Goal: Navigation & Orientation: Find specific page/section

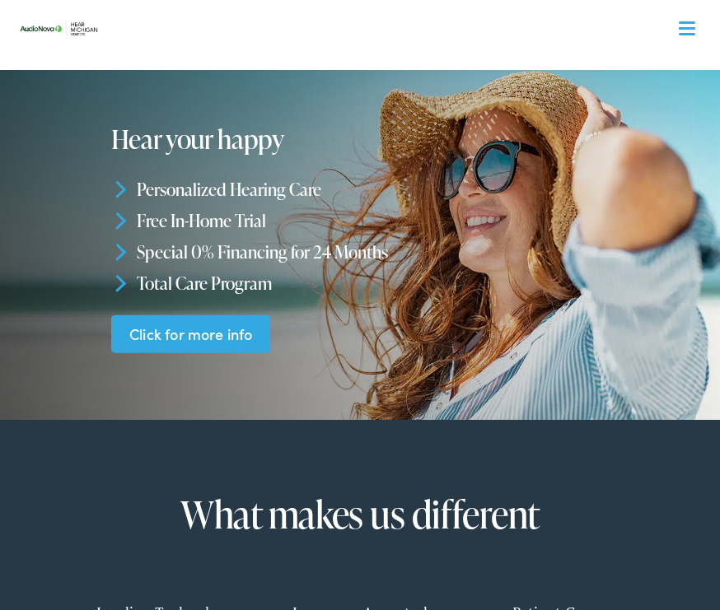
click at [688, 33] on span at bounding box center [686, 34] width 16 height 2
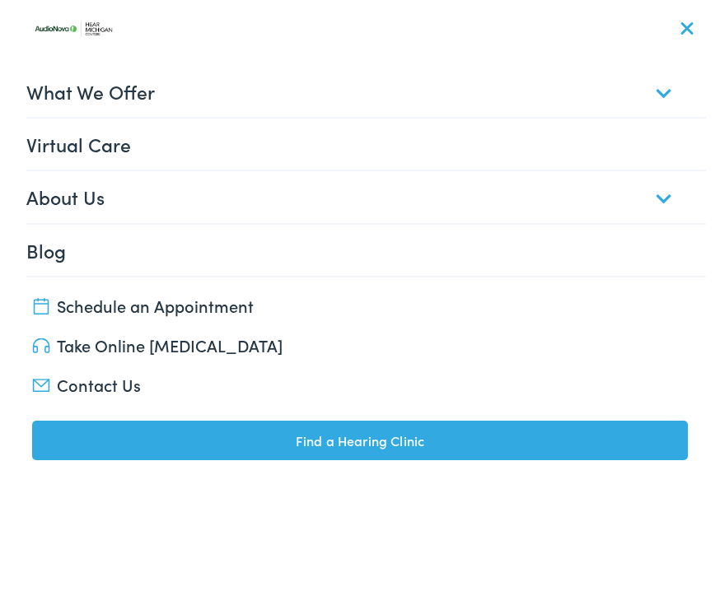
click at [332, 441] on link "Find a Hearing Clinic" at bounding box center [359, 441] width 655 height 40
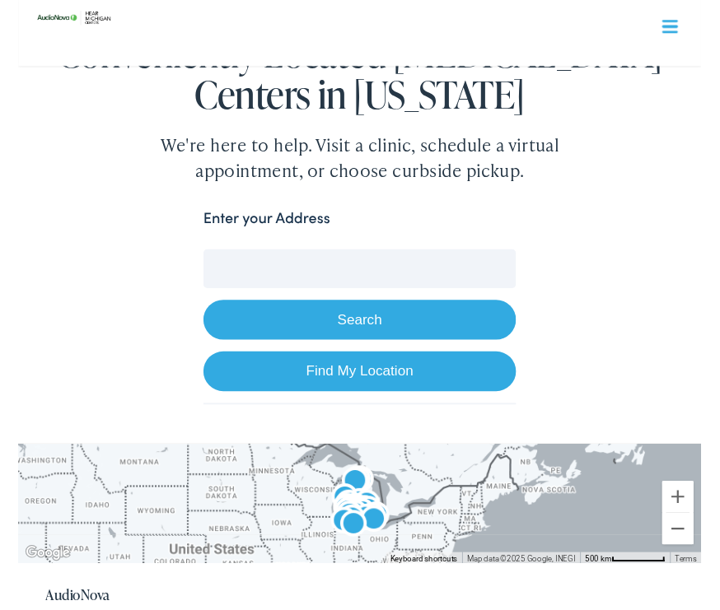
scroll to position [180, 0]
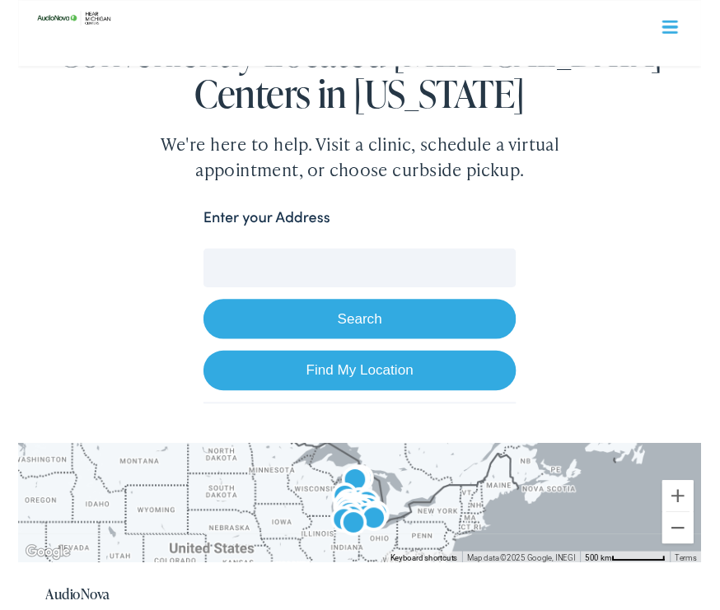
click at [242, 273] on input "Enter your Address" at bounding box center [359, 282] width 329 height 41
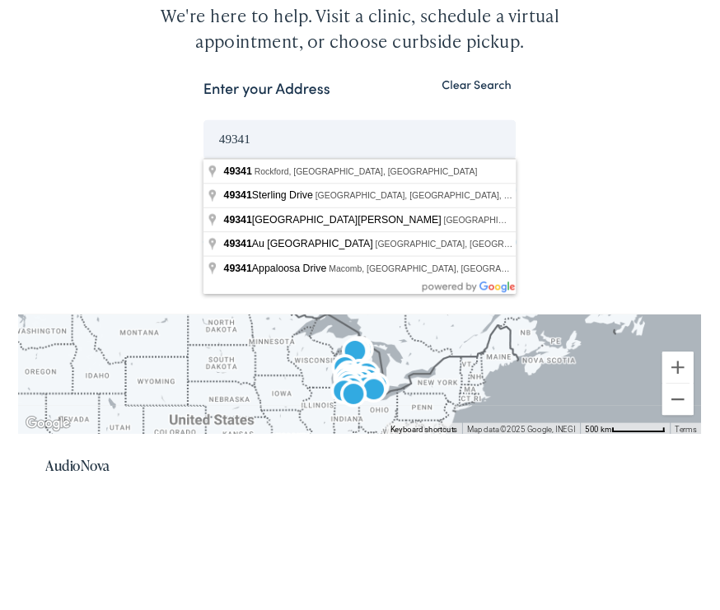
type input "[GEOGRAPHIC_DATA], [GEOGRAPHIC_DATA]"
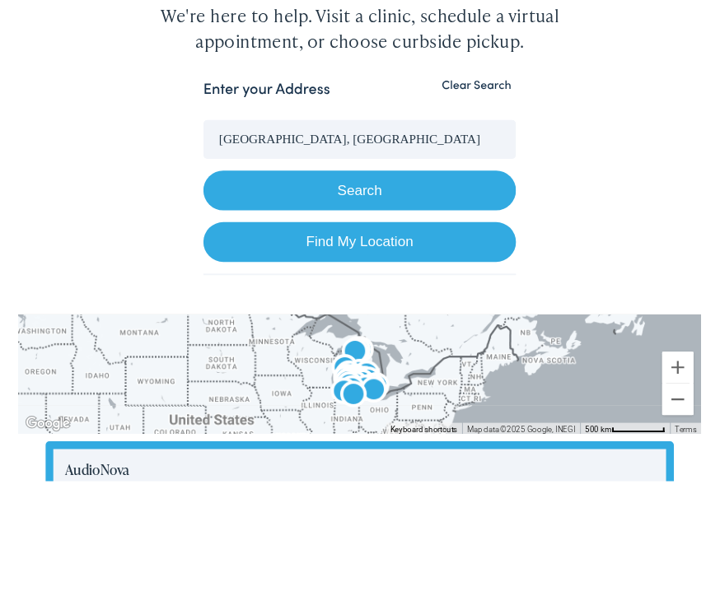
scroll to position [316, 0]
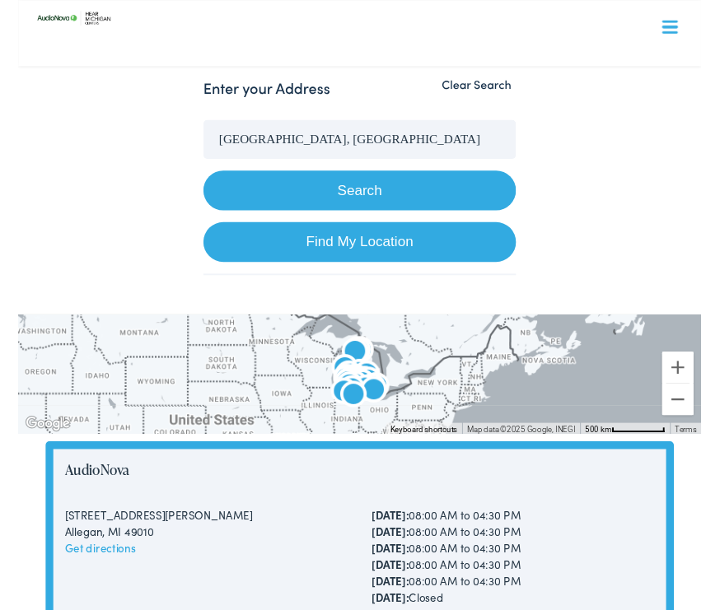
click at [358, 194] on button "Search" at bounding box center [359, 200] width 329 height 42
click at [380, 203] on button "Search" at bounding box center [359, 200] width 329 height 42
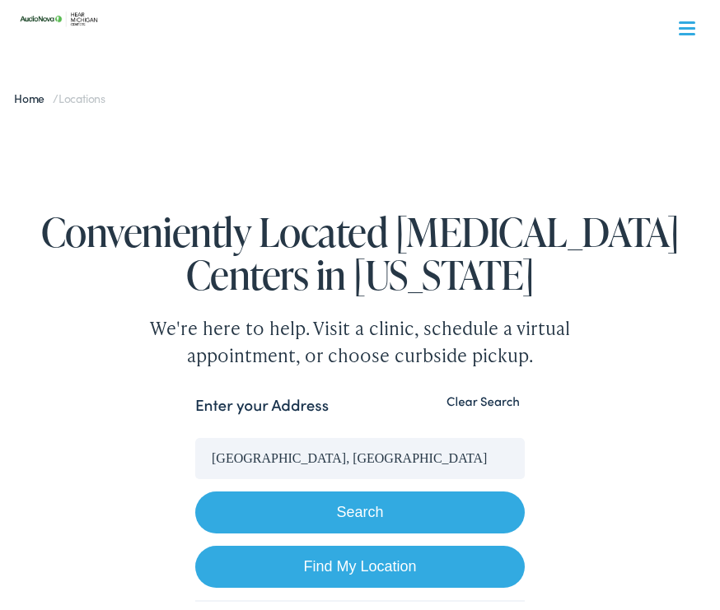
scroll to position [0, 0]
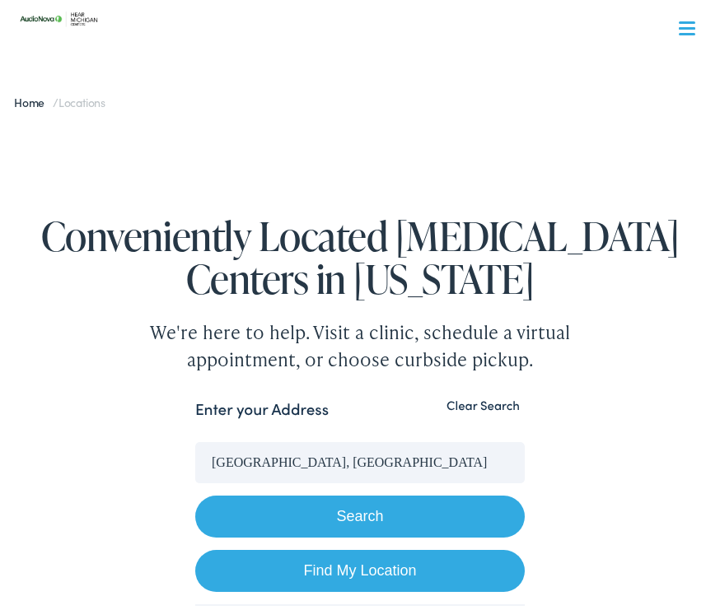
click at [79, 22] on img at bounding box center [63, 19] width 99 height 35
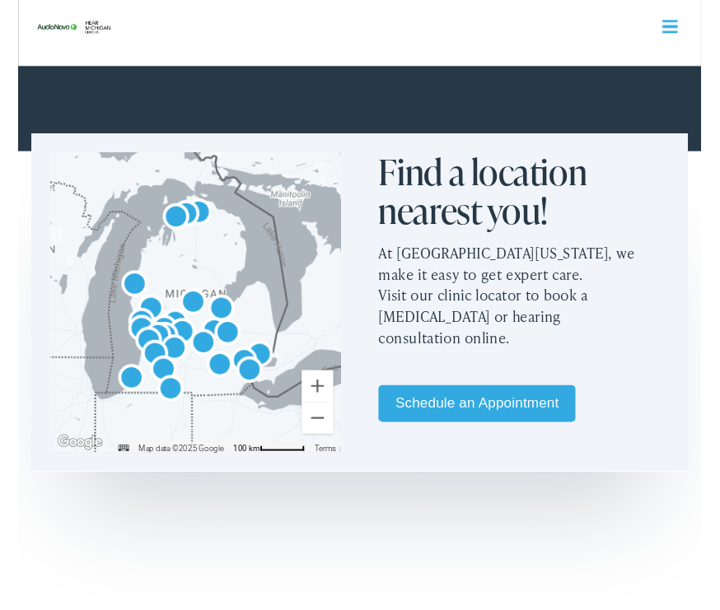
scroll to position [671, 0]
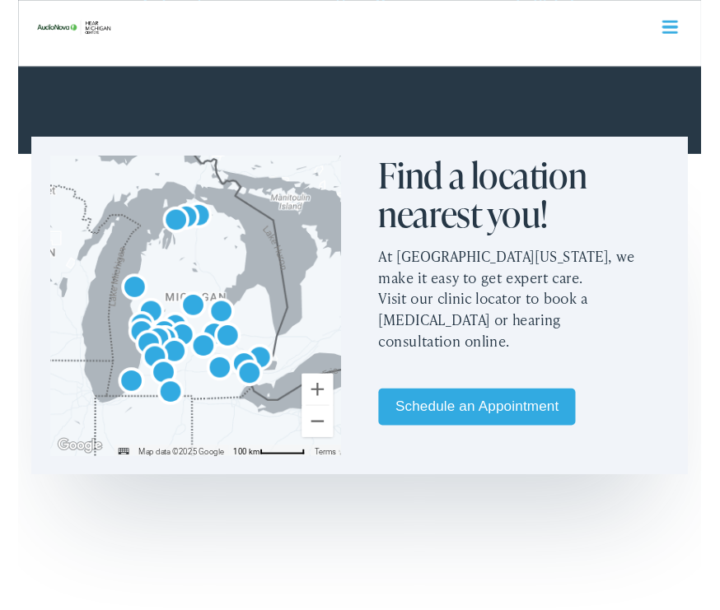
click at [320, 446] on button "Zoom out" at bounding box center [315, 443] width 33 height 33
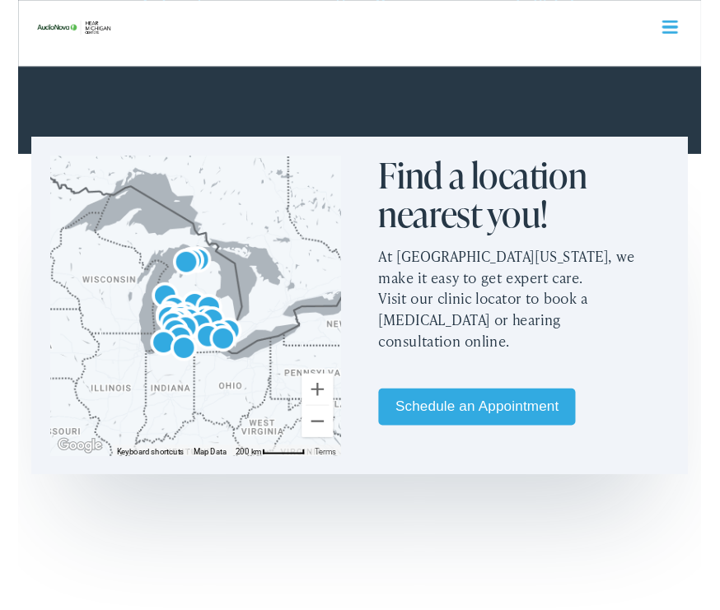
click at [316, 410] on button "Zoom in" at bounding box center [315, 410] width 33 height 33
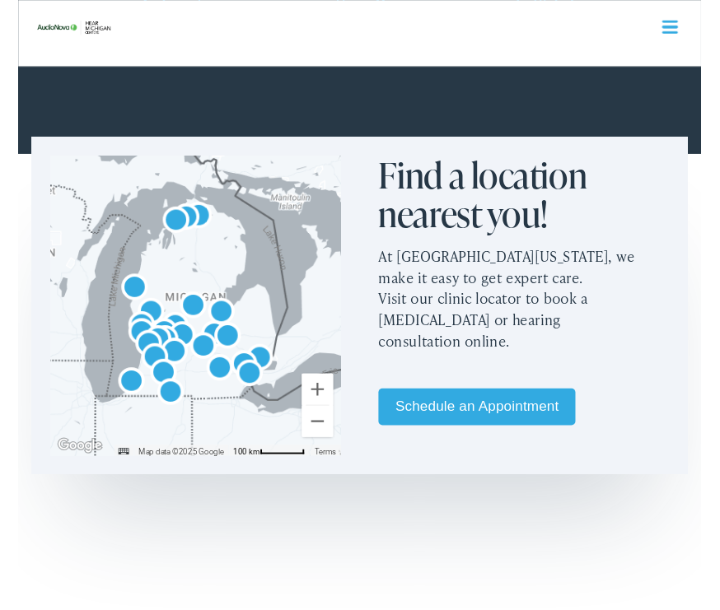
click at [319, 408] on button "Zoom in" at bounding box center [315, 410] width 33 height 33
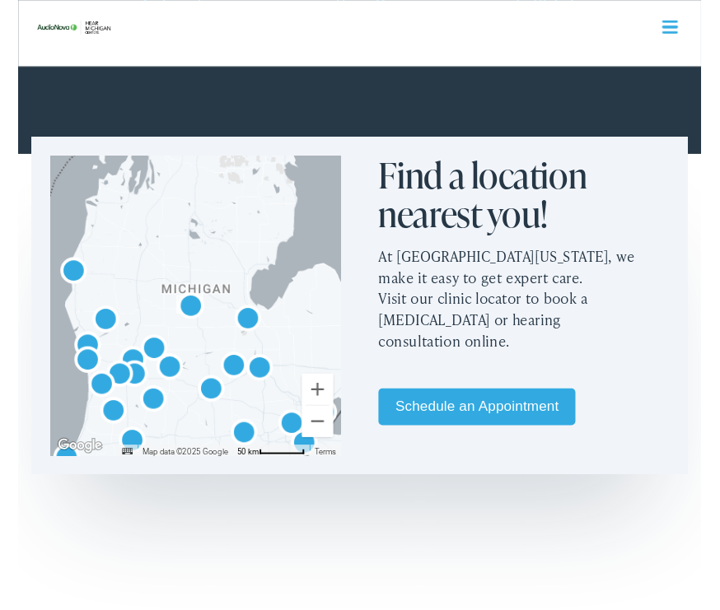
click at [323, 412] on button "Zoom in" at bounding box center [315, 410] width 33 height 33
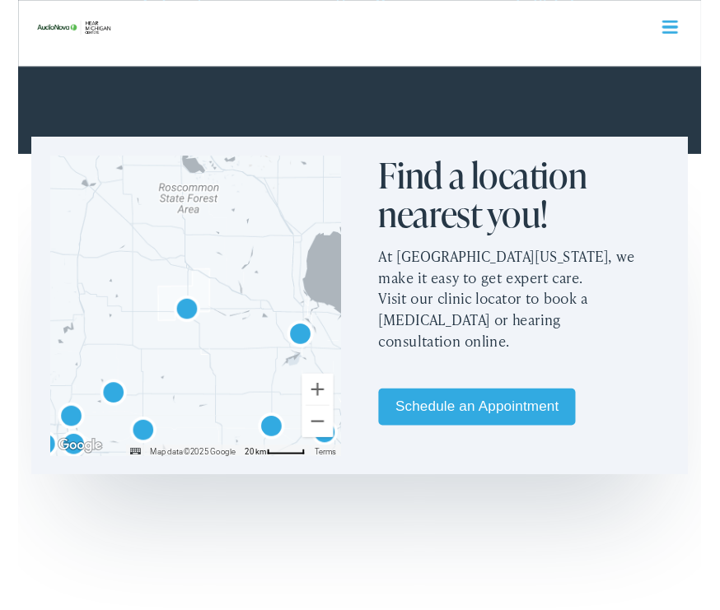
click at [323, 416] on button "Zoom in" at bounding box center [315, 410] width 33 height 33
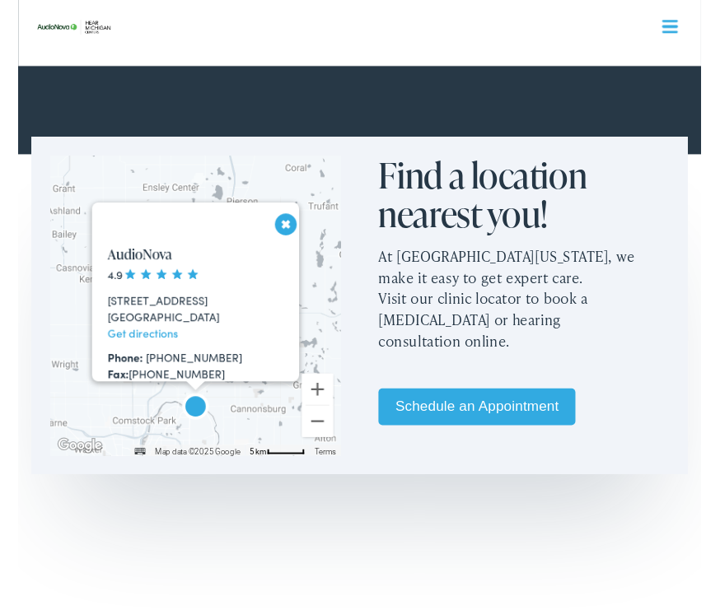
scroll to position [0, 0]
click at [228, 315] on div "[STREET_ADDRESS]" at bounding box center [195, 317] width 200 height 17
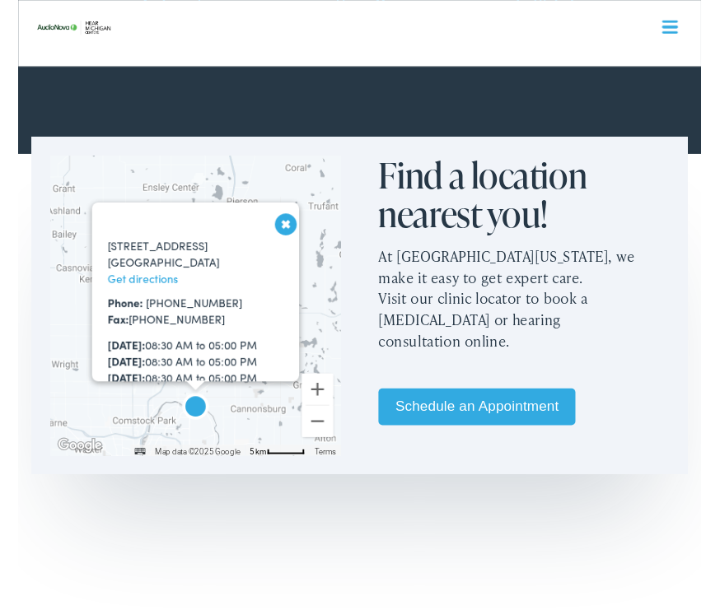
scroll to position [57, 0]
click at [143, 302] on link "Get directions" at bounding box center [132, 294] width 74 height 16
